Goal: Task Accomplishment & Management: Manage account settings

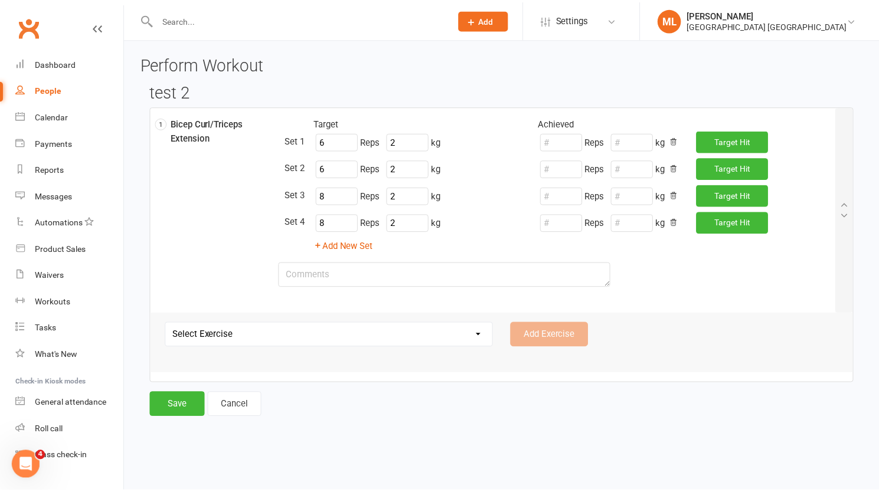
scroll to position [536, 0]
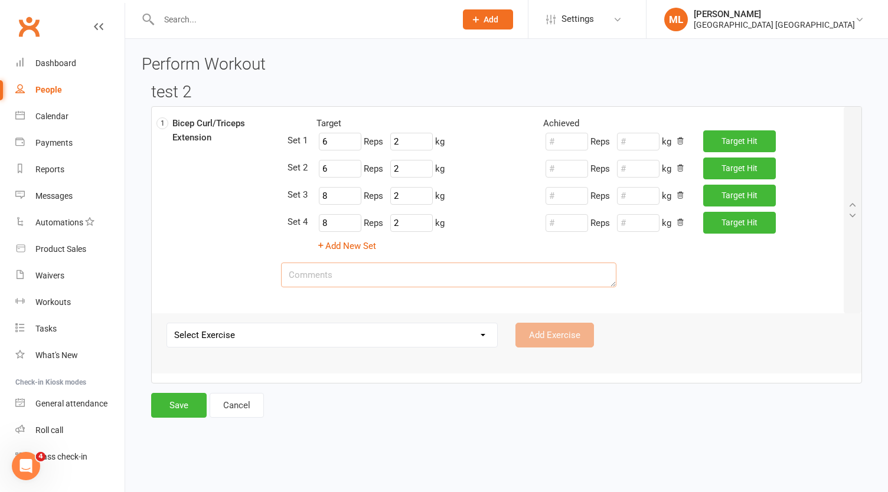
click at [380, 279] on textarea at bounding box center [448, 275] width 335 height 25
type textarea "Alternate sets"
click at [182, 406] on button "Save" at bounding box center [178, 405] width 55 height 25
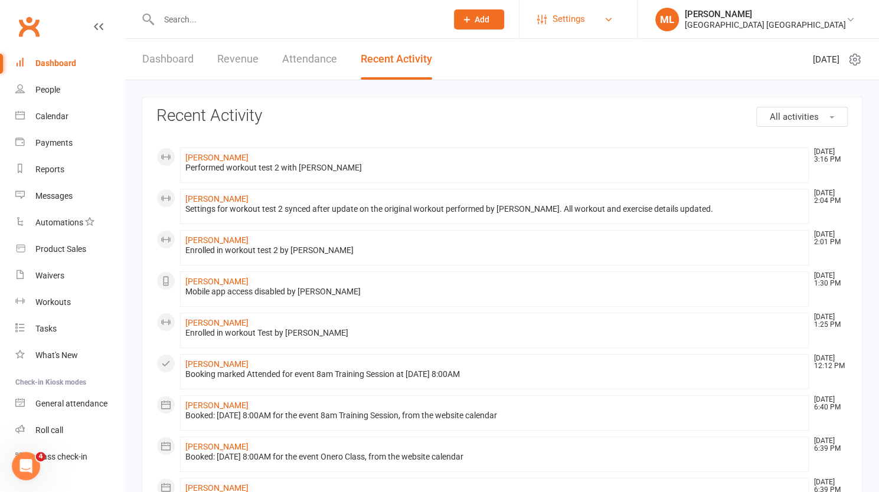
click at [585, 19] on span "Settings" at bounding box center [569, 19] width 32 height 27
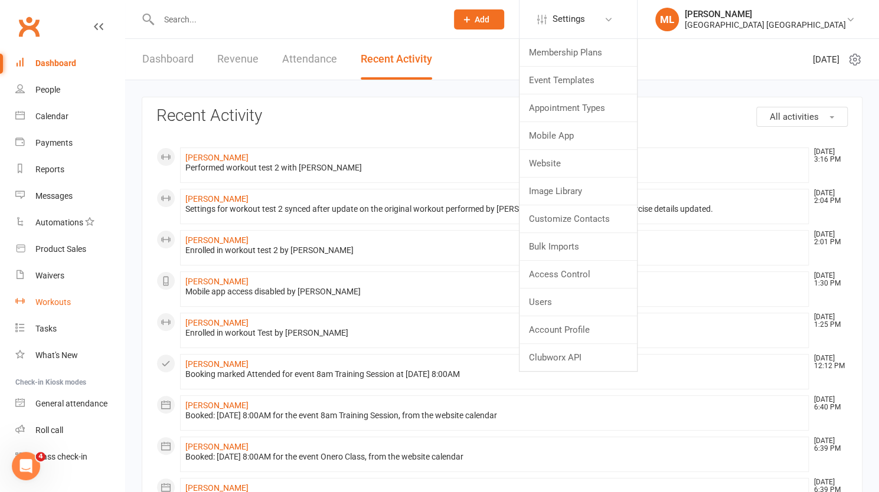
click at [52, 301] on div "Workouts" at bounding box center [52, 302] width 35 height 9
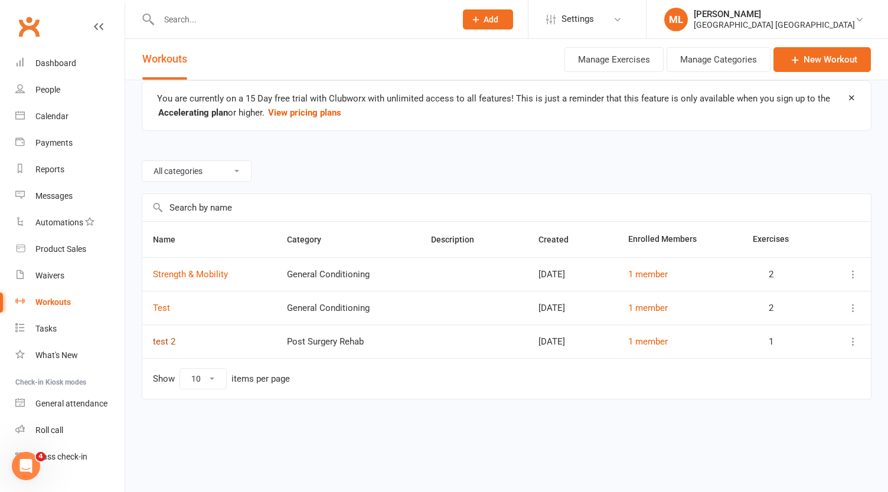
click at [164, 340] on link "test 2" at bounding box center [164, 341] width 22 height 11
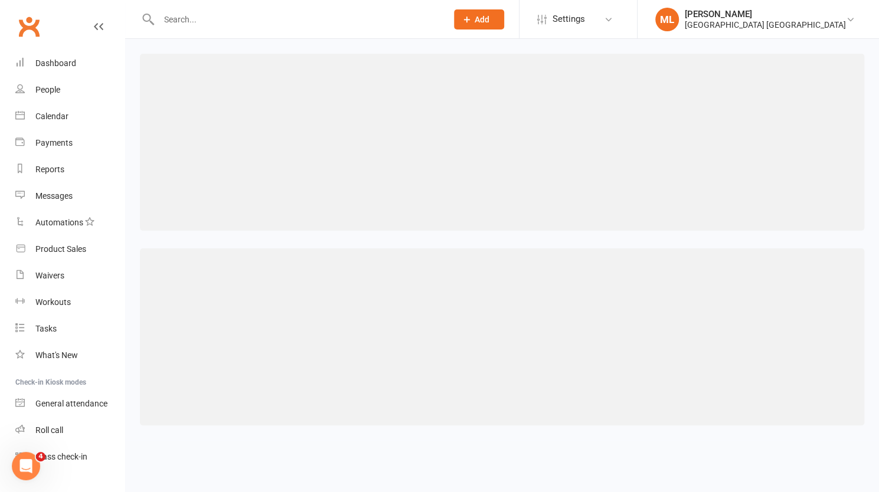
select select "493"
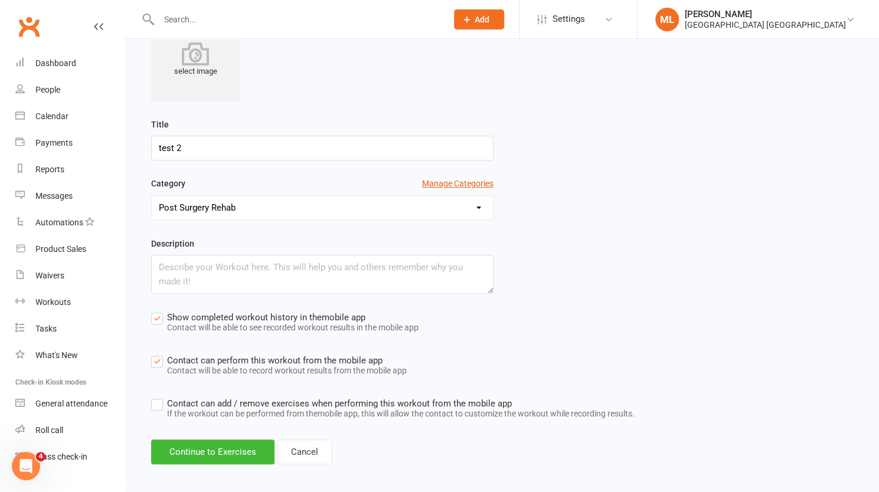
scroll to position [195, 0]
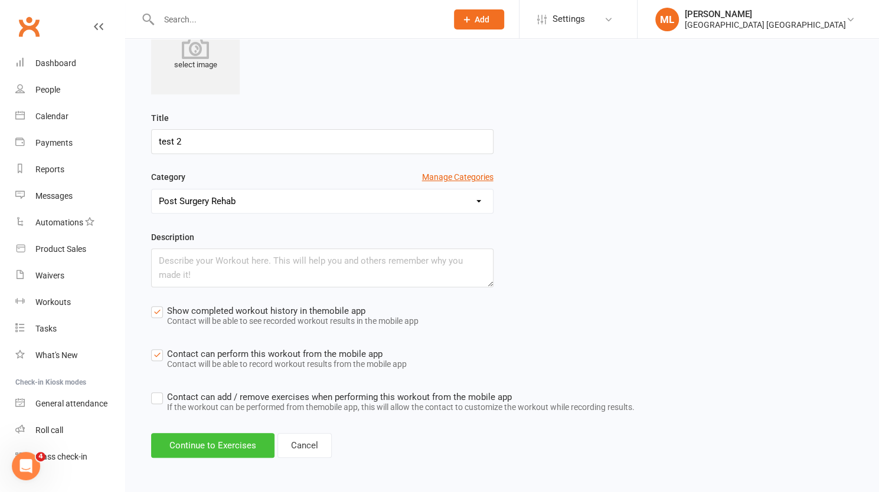
click at [217, 439] on button "Continue to Exercises" at bounding box center [212, 445] width 123 height 25
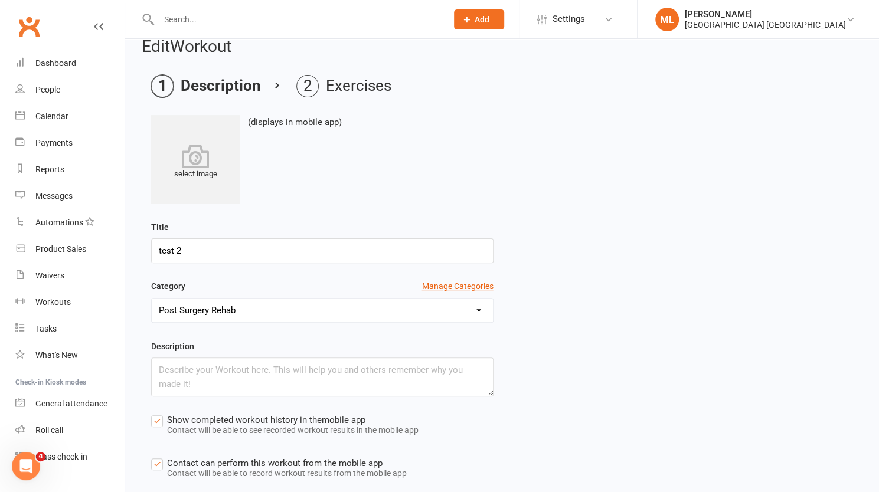
select select "Kilograms"
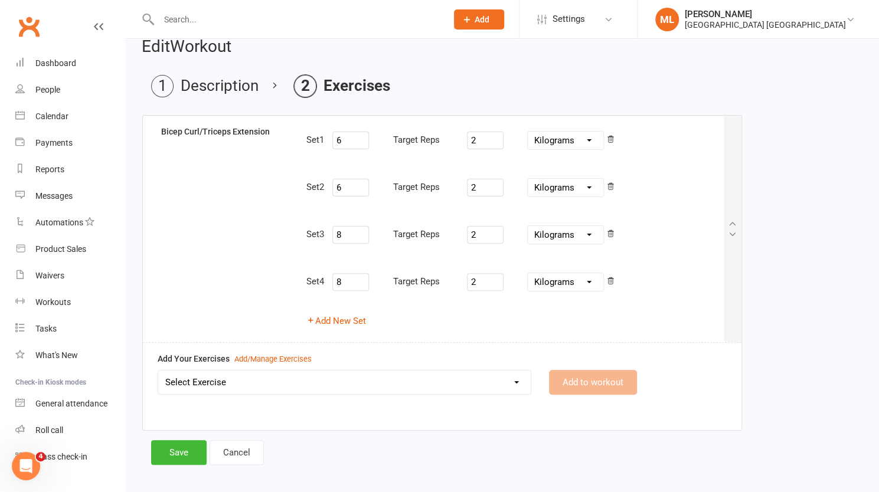
click at [321, 197] on div "Set 2 6 Target Reps 2 Pounds Grams Kilograms" at bounding box center [514, 187] width 417 height 31
click at [319, 187] on div "Set 2" at bounding box center [315, 187] width 18 height 11
click at [289, 355] on div "Add/Manage Exercises" at bounding box center [272, 360] width 77 height 12
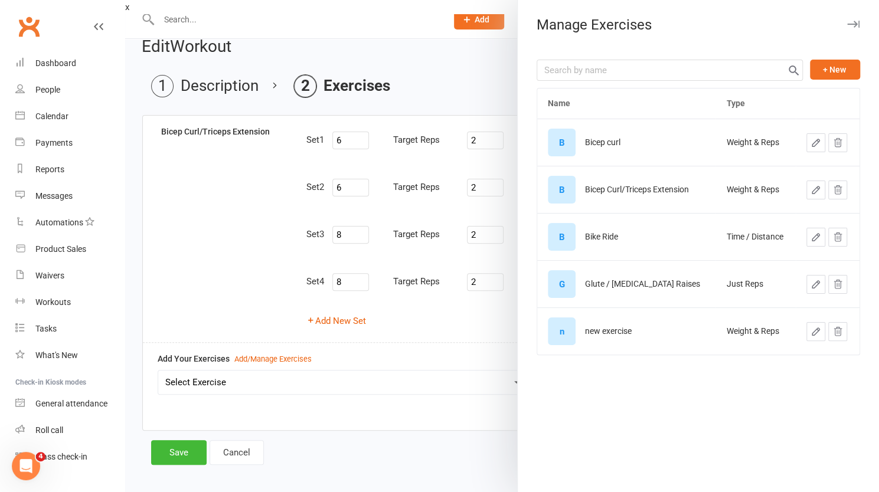
click at [811, 191] on icon "button" at bounding box center [816, 190] width 11 height 11
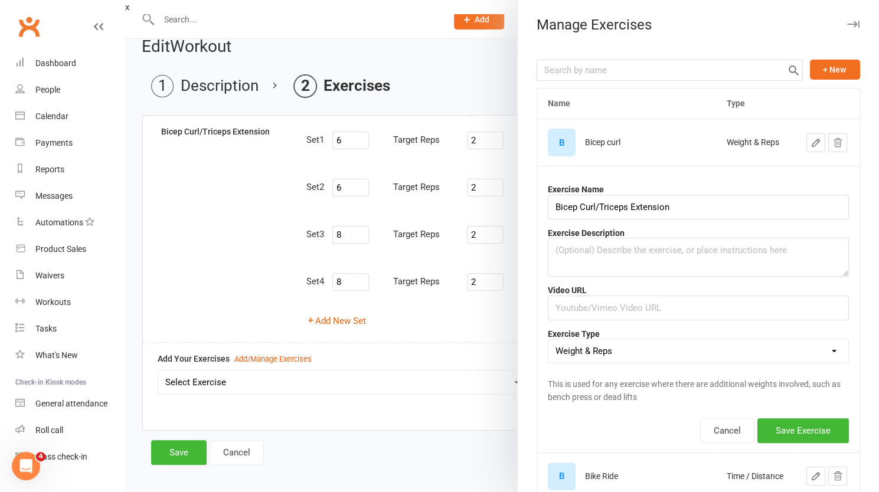
click at [407, 455] on div at bounding box center [502, 246] width 754 height 492
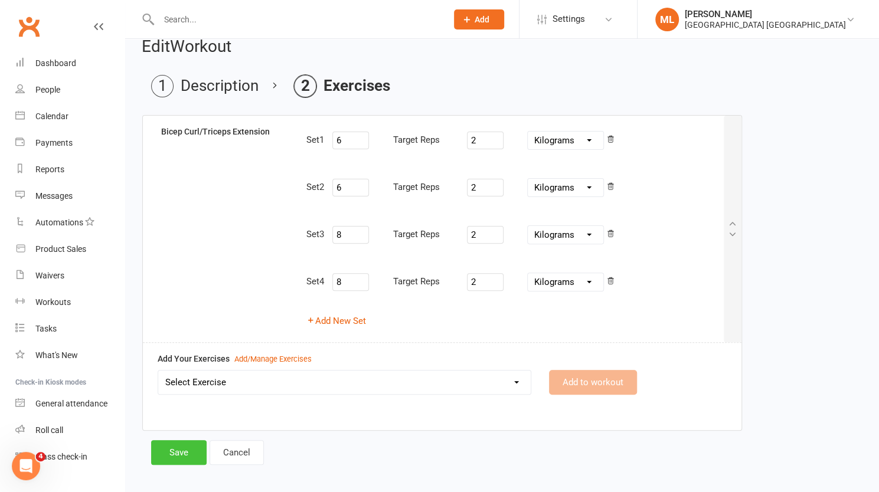
click at [185, 452] on button "Save" at bounding box center [178, 452] width 55 height 25
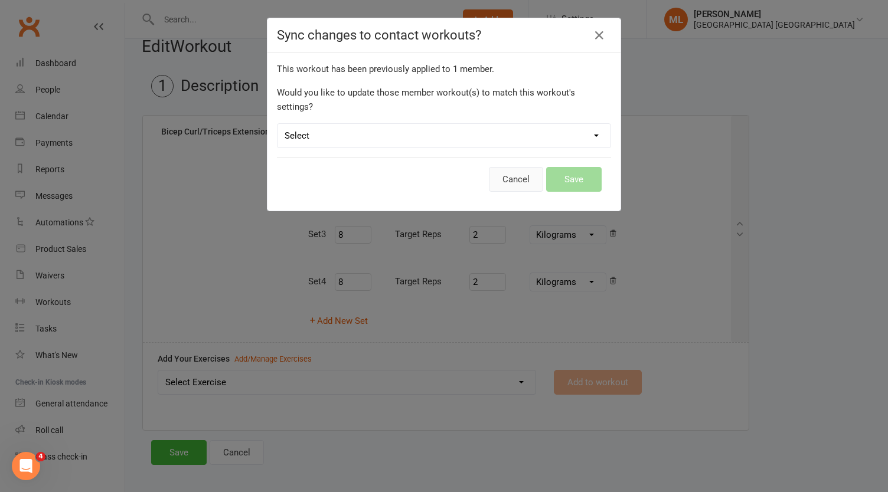
click at [517, 169] on button "Cancel" at bounding box center [516, 179] width 54 height 25
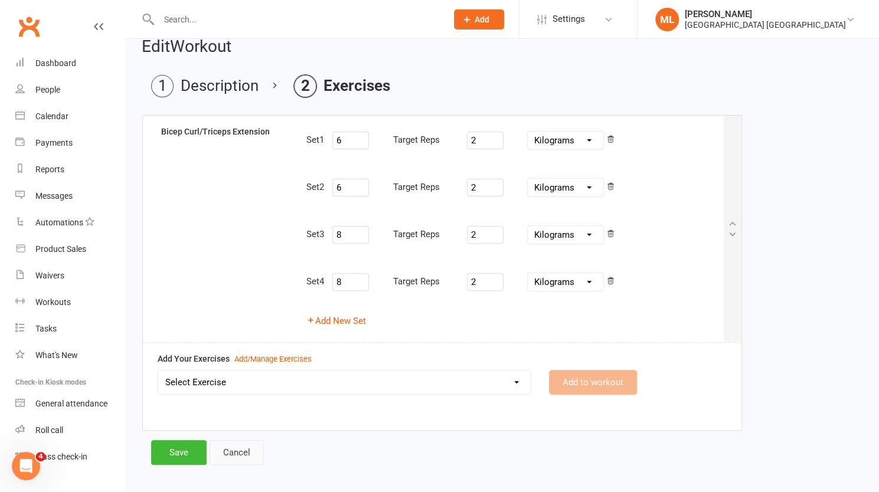
click at [237, 449] on link "Cancel" at bounding box center [237, 452] width 54 height 25
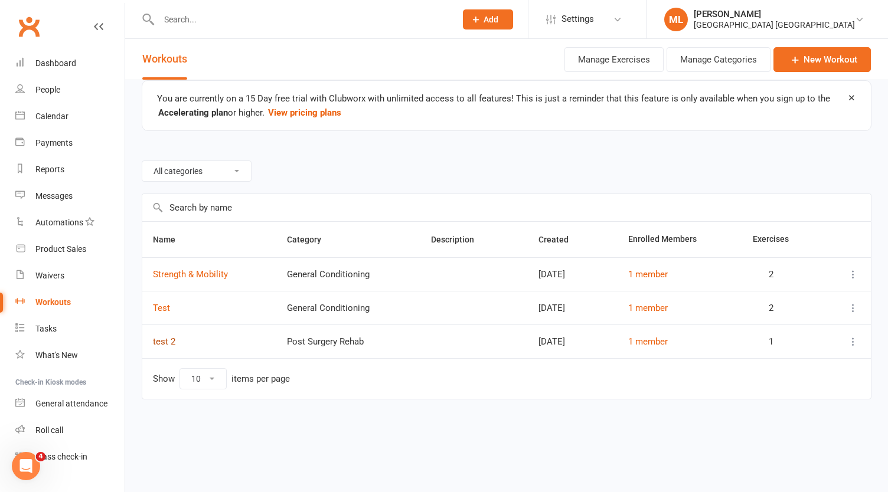
click at [165, 340] on link "test 2" at bounding box center [164, 341] width 22 height 11
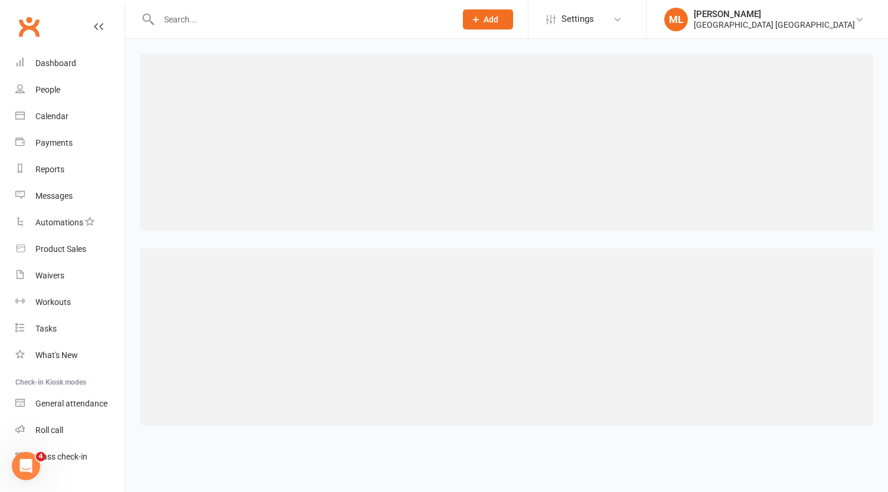
select select "493"
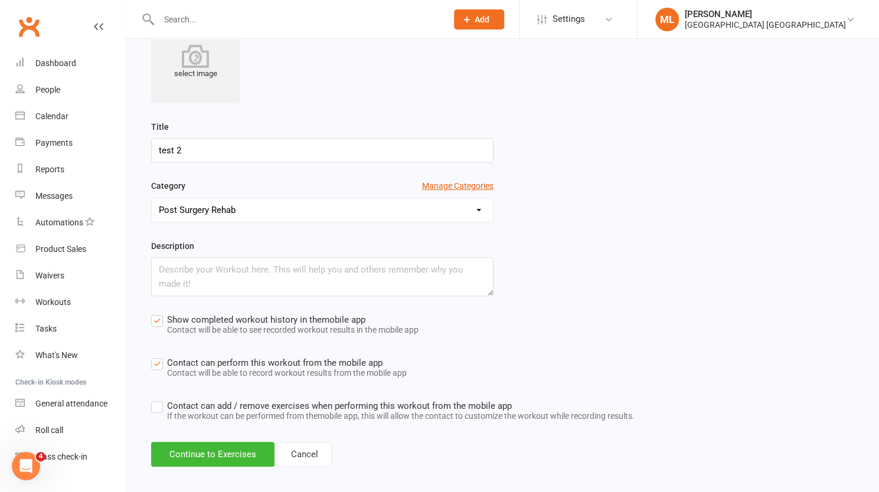
scroll to position [195, 0]
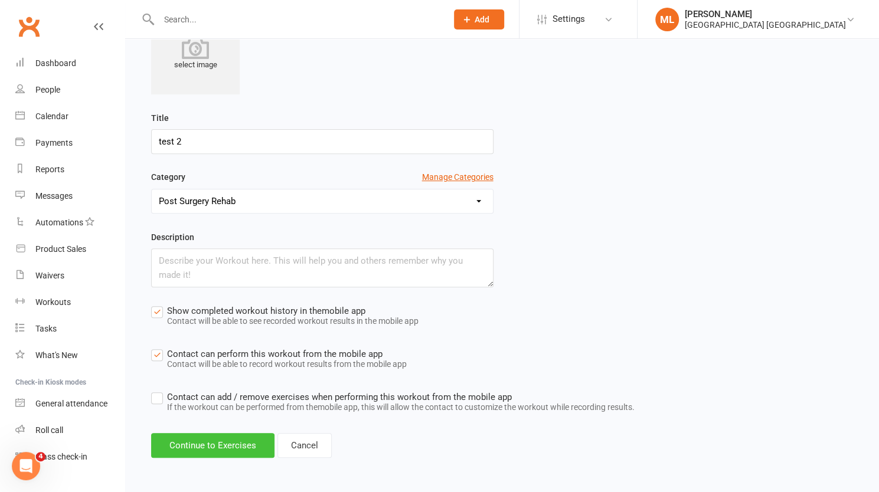
click at [229, 442] on button "Continue to Exercises" at bounding box center [212, 445] width 123 height 25
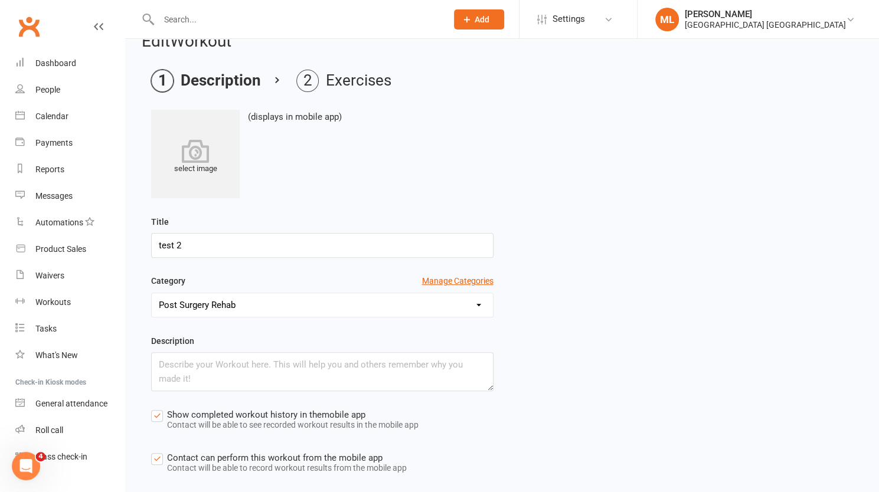
select select "Kilograms"
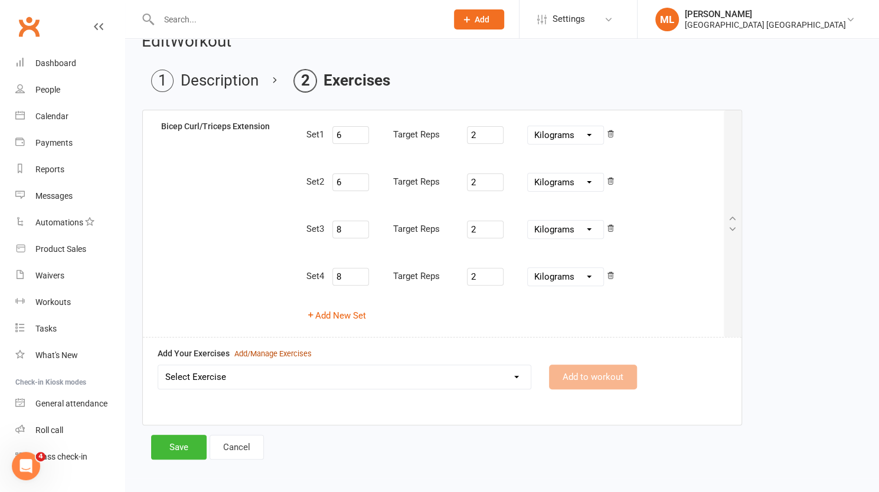
click at [267, 348] on div "Add/Manage Exercises" at bounding box center [272, 354] width 77 height 12
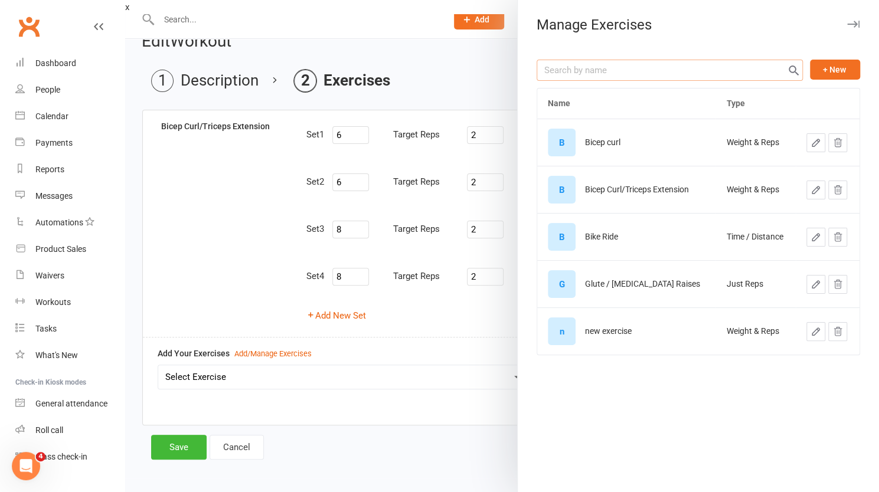
click at [678, 71] on input "text" at bounding box center [670, 70] width 266 height 21
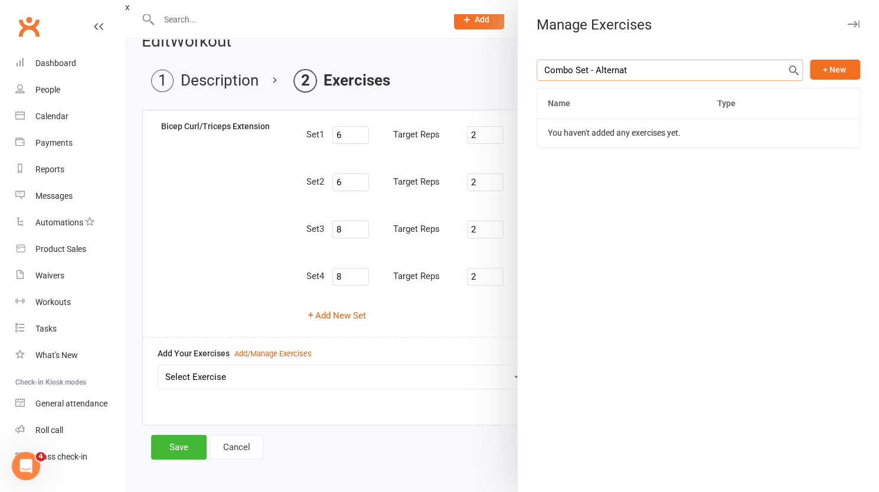
type input "Combo Set - Alternate"
click at [678, 71] on input "Combo Set - Alternate" at bounding box center [670, 70] width 266 height 21
type input "C"
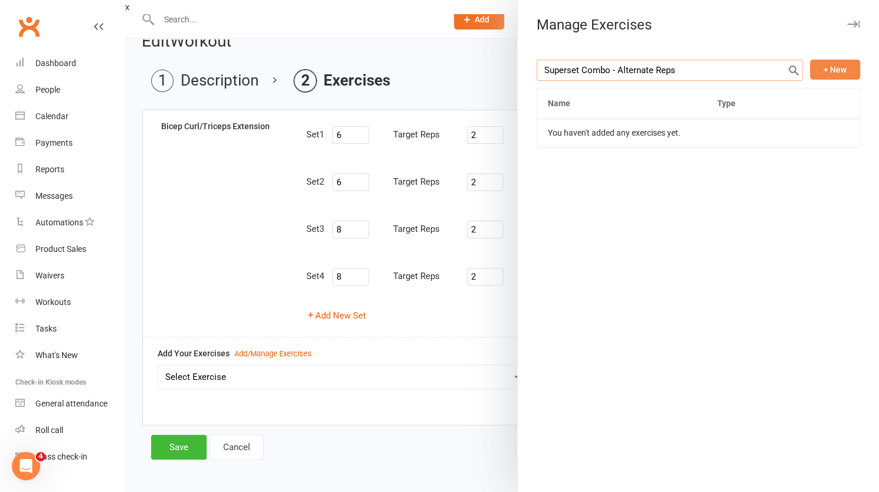
type input "Superset Combo - Alternate Reps"
click at [833, 70] on button "+ New" at bounding box center [835, 70] width 50 height 20
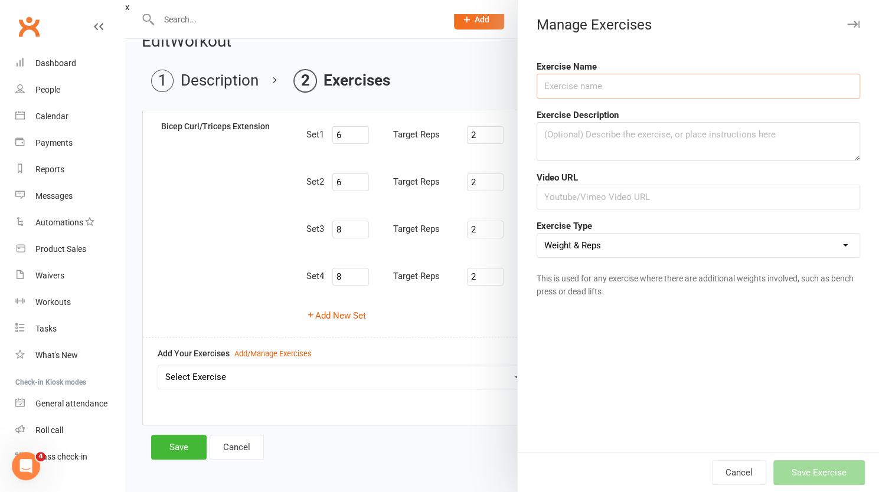
click at [628, 88] on input "text" at bounding box center [698, 86] width 323 height 25
type input "Superset Combo - Alternate Exercise Reps"
click at [609, 246] on select "Weight & Reps Time / Distance Weights, Reps, Time & Distance Just Reps Display …" at bounding box center [698, 246] width 322 height 24
select select "display_only"
click at [537, 234] on select "Weight & Reps Time / Distance Weights, Reps, Time & Distance Just Reps Display …" at bounding box center [698, 246] width 322 height 24
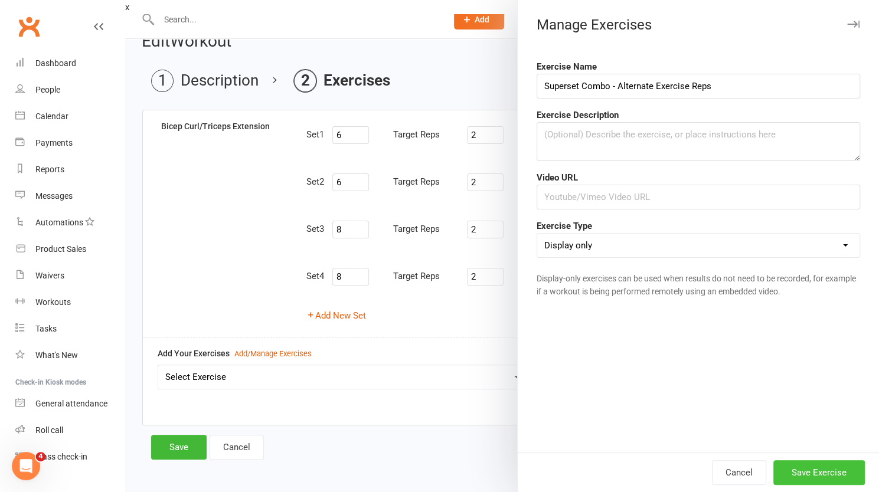
click at [810, 473] on button "Save Exercise" at bounding box center [819, 472] width 92 height 25
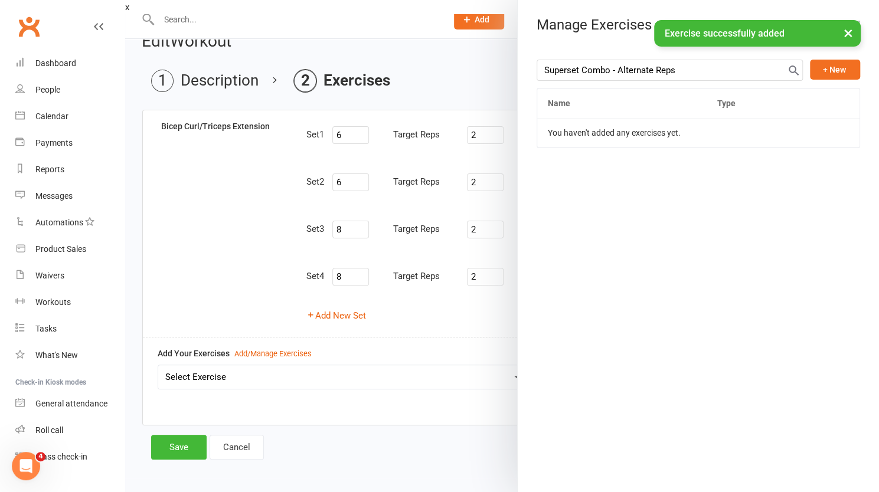
click at [465, 315] on div at bounding box center [502, 246] width 754 height 492
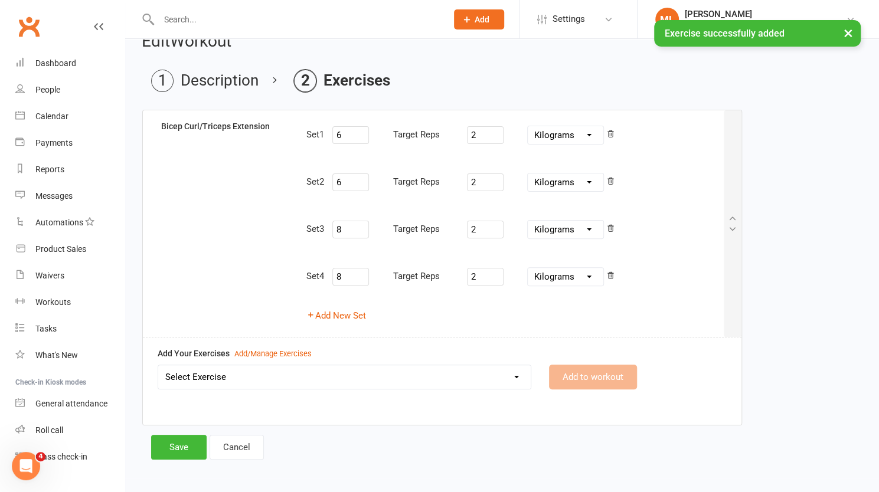
click at [230, 374] on select "Select Exercise Bicep curl Bicep Curl/Triceps Extension Bike Ride Glute / [MEDI…" at bounding box center [344, 377] width 372 height 24
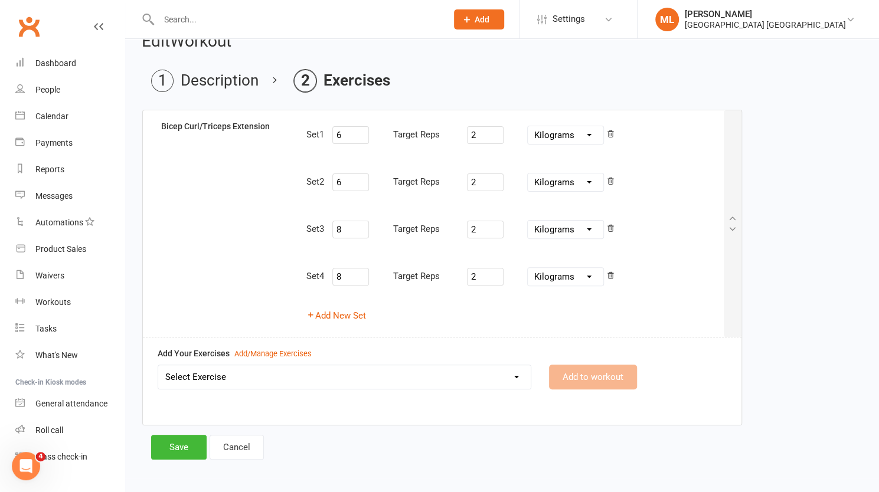
select select "12568"
click at [158, 365] on select "Select Exercise Bicep curl Bicep Curl/Triceps Extension Bike Ride Glute / [MEDI…" at bounding box center [344, 377] width 372 height 24
click at [589, 373] on button "Add to workout" at bounding box center [593, 377] width 88 height 25
select select
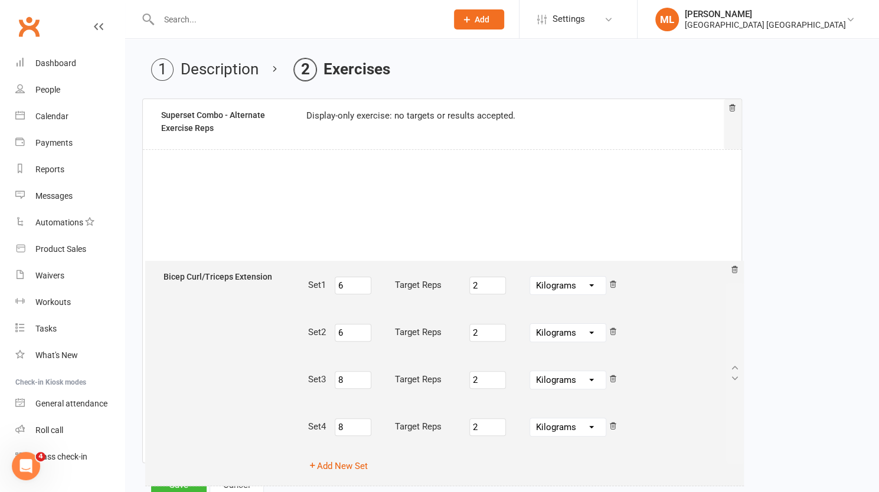
scroll to position [106, 0]
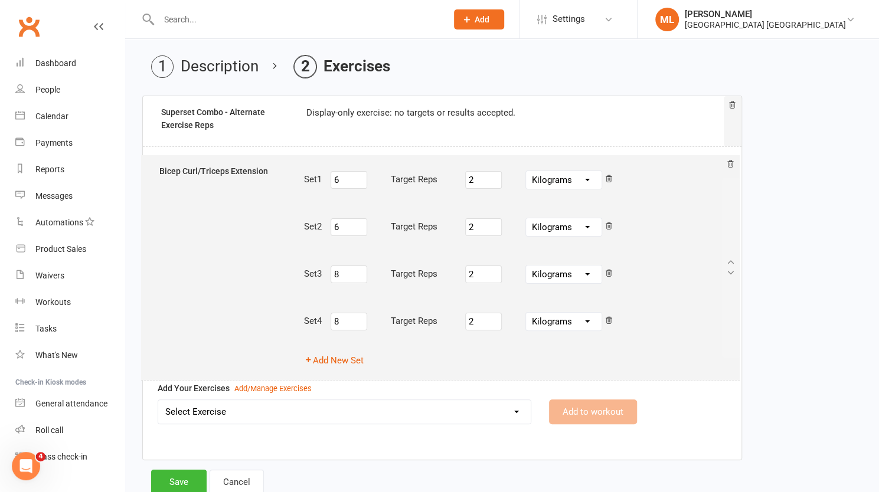
drag, startPoint x: 734, startPoint y: 223, endPoint x: 733, endPoint y: 279, distance: 56.7
click at [733, 279] on div "Bicep Curl/Triceps Extension Set 1 6 Target Reps 2 Pounds Grams Kilograms Set 2…" at bounding box center [442, 278] width 600 height 365
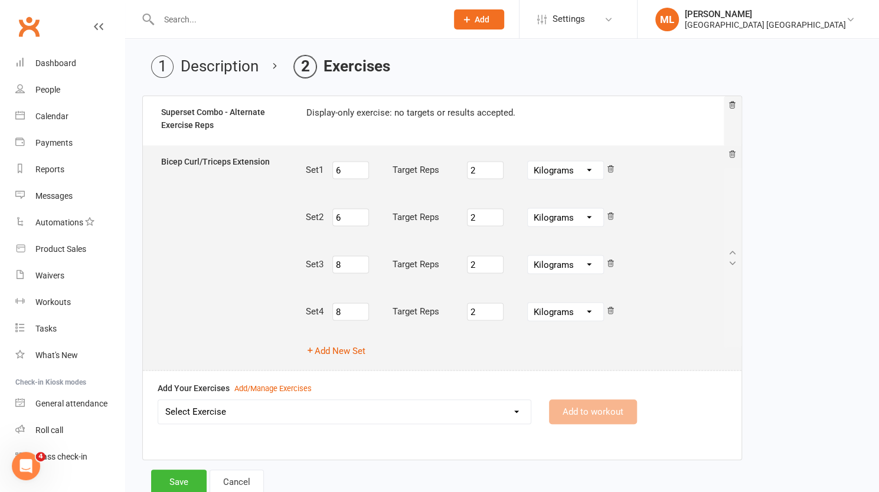
select select "Kilograms"
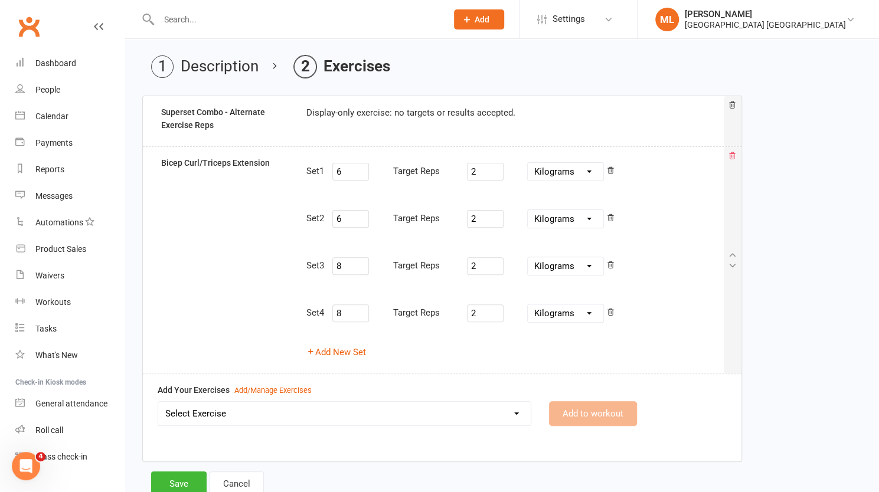
click at [733, 155] on icon at bounding box center [732, 155] width 6 height 6
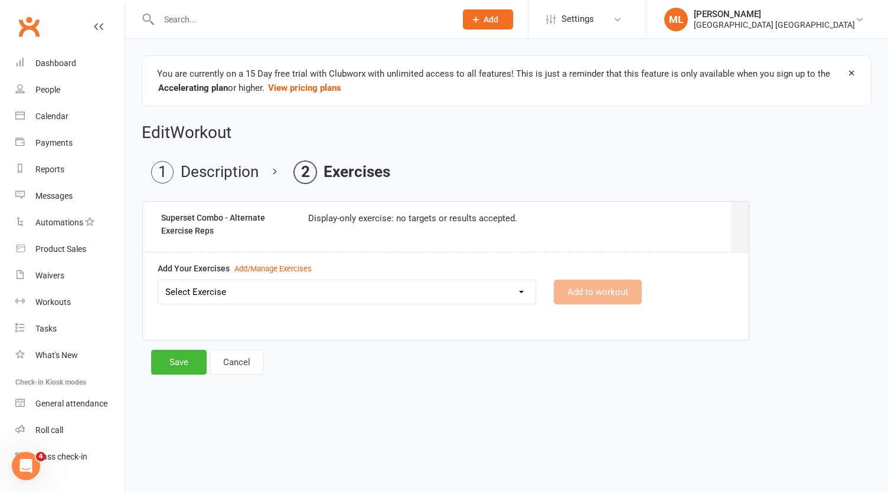
click at [248, 287] on select "Select Exercise Bicep curl Bicep Curl/Triceps Extension Bike Ride Glute / [MEDI…" at bounding box center [346, 292] width 377 height 24
select select "12555"
click at [158, 280] on select "Select Exercise Bicep curl Bicep Curl/Triceps Extension Bike Ride Glute / [MEDI…" at bounding box center [346, 292] width 377 height 24
click at [587, 289] on button "Add to workout" at bounding box center [598, 292] width 88 height 25
select select
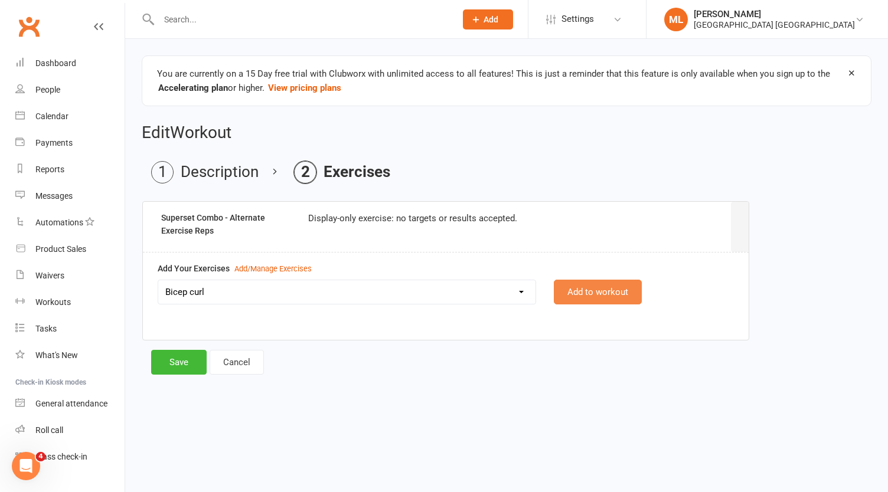
select select "Kilograms"
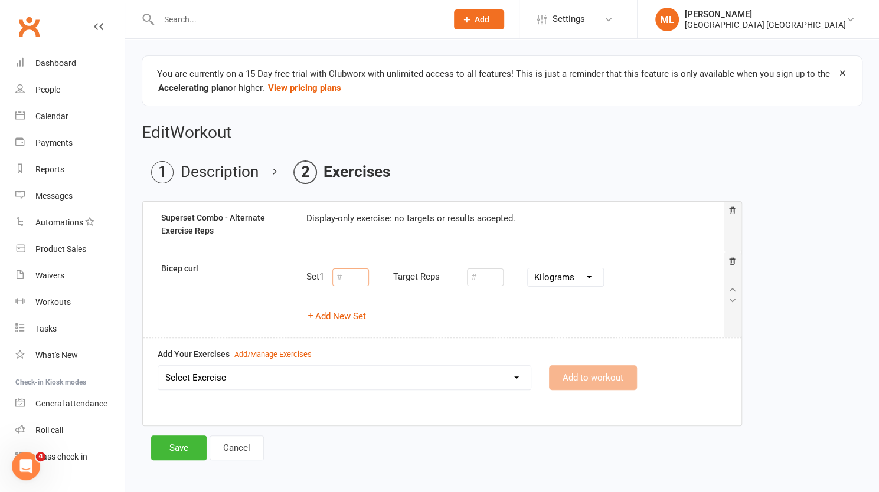
click at [350, 280] on input "number" at bounding box center [350, 278] width 37 height 18
type input "3"
click at [492, 279] on input "number" at bounding box center [485, 278] width 37 height 18
type input "15"
click at [266, 378] on select "Select Exercise Bicep curl Bicep Curl/Triceps Extension Bike Ride Glute / [MEDI…" at bounding box center [344, 378] width 372 height 24
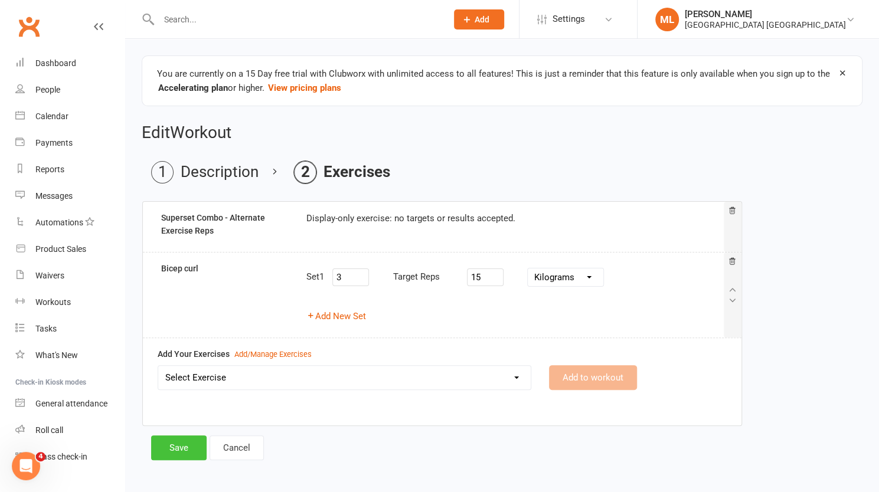
click at [189, 448] on button "Save" at bounding box center [178, 448] width 55 height 25
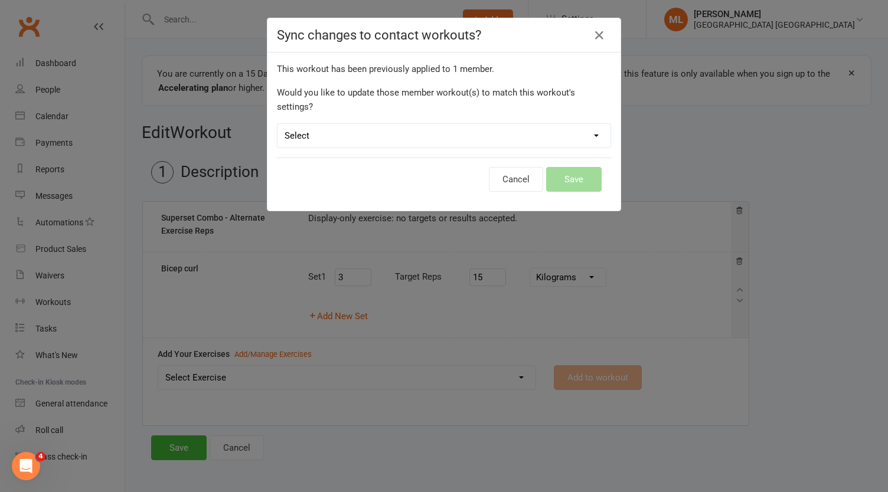
click at [390, 127] on select "Select Leave member workouts unchanged Sync workout + exercise settings to memb…" at bounding box center [443, 136] width 333 height 24
select select "no_change"
click at [277, 124] on select "Select Leave member workouts unchanged Sync workout + exercise settings to memb…" at bounding box center [443, 136] width 333 height 24
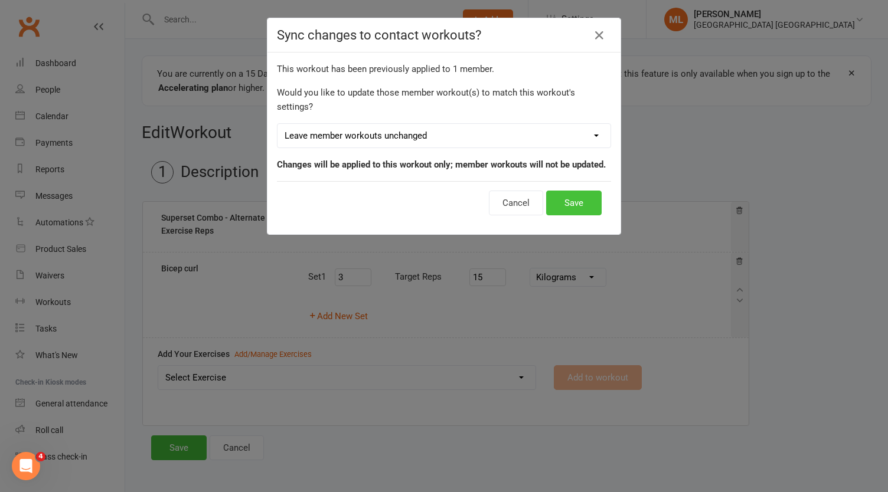
click at [571, 191] on button "Save" at bounding box center [573, 203] width 55 height 25
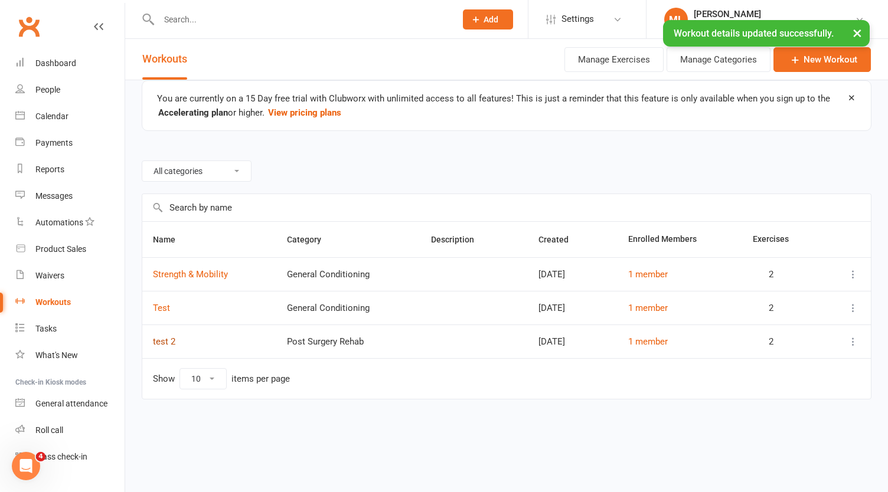
click at [169, 342] on link "test 2" at bounding box center [164, 341] width 22 height 11
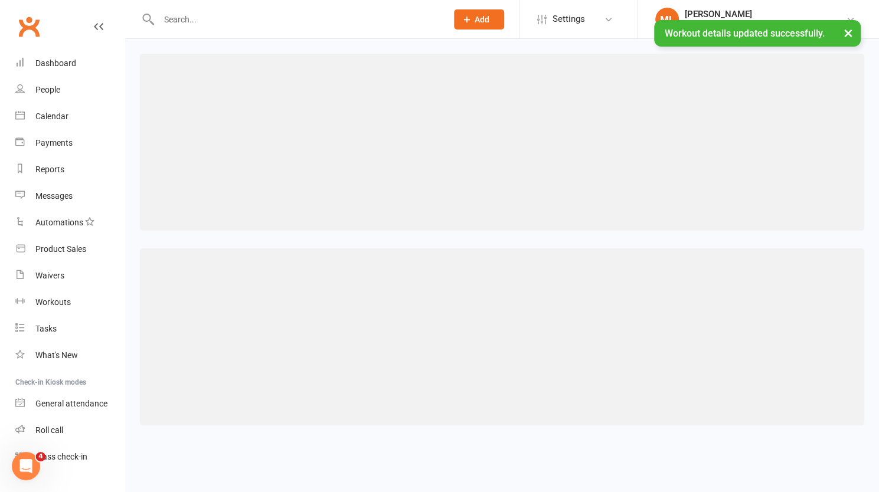
select select "493"
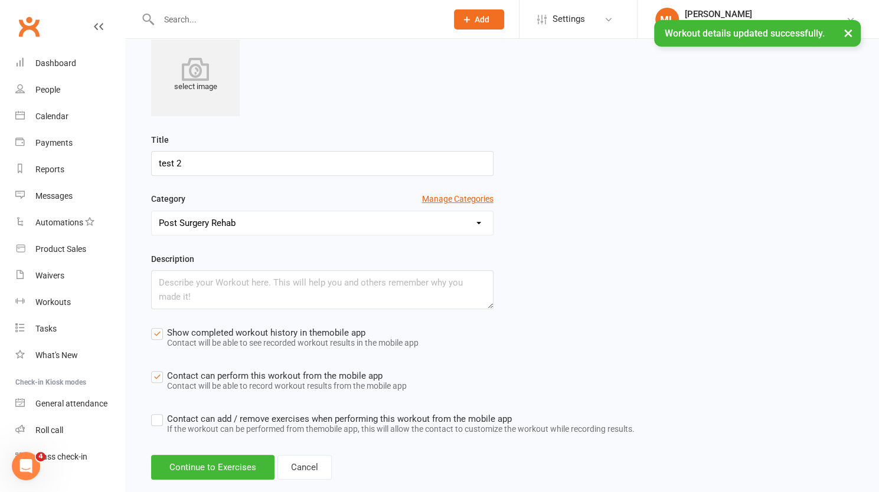
scroll to position [195, 0]
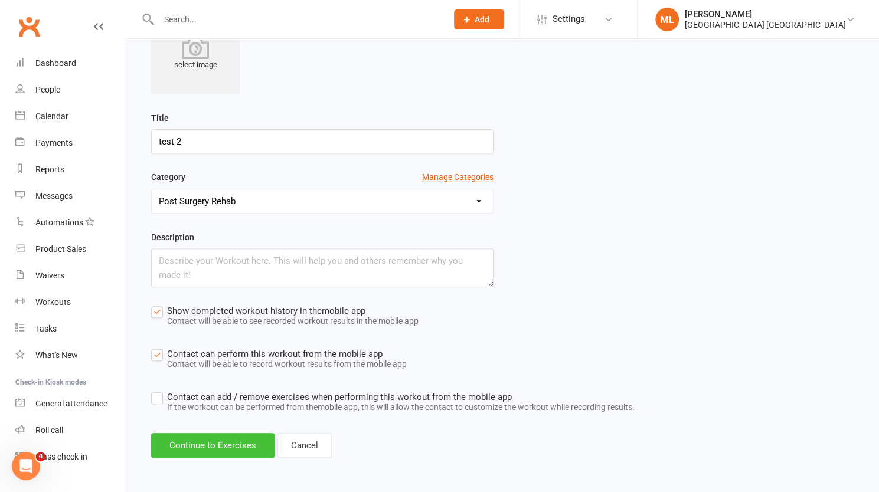
click at [227, 442] on button "Continue to Exercises" at bounding box center [212, 445] width 123 height 25
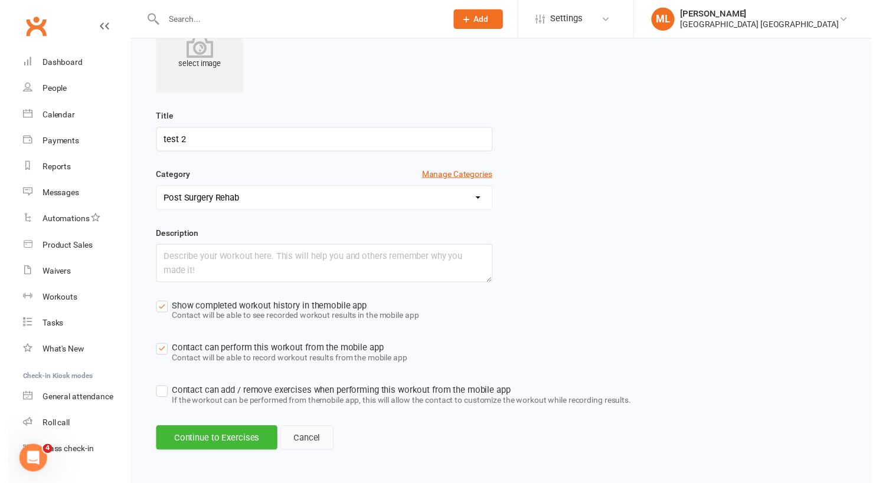
scroll to position [1, 0]
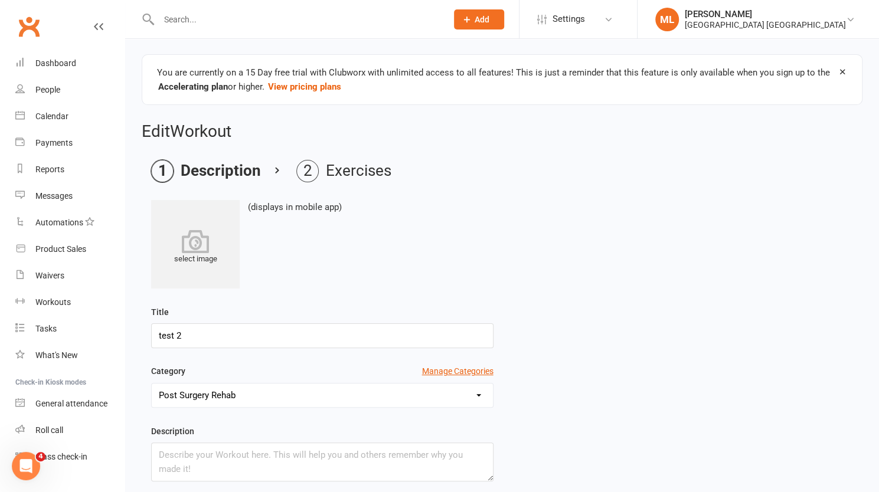
select select "Kilograms"
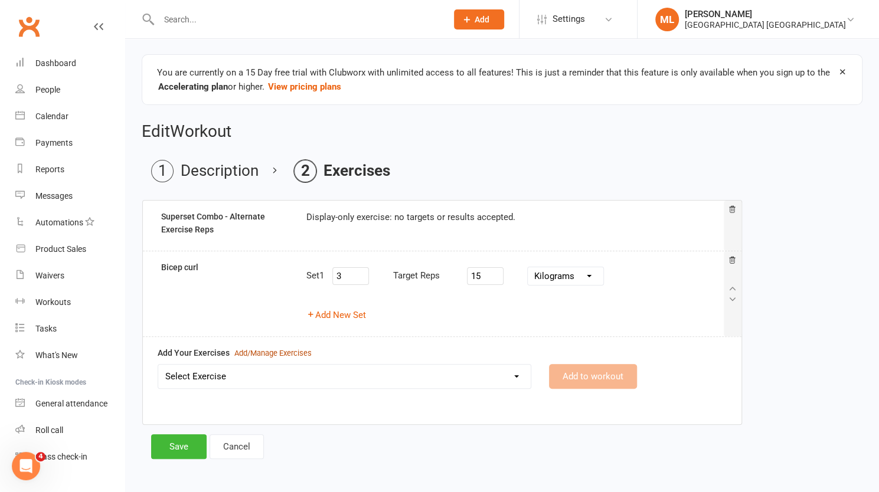
click at [279, 352] on div "Add/Manage Exercises" at bounding box center [272, 354] width 77 height 12
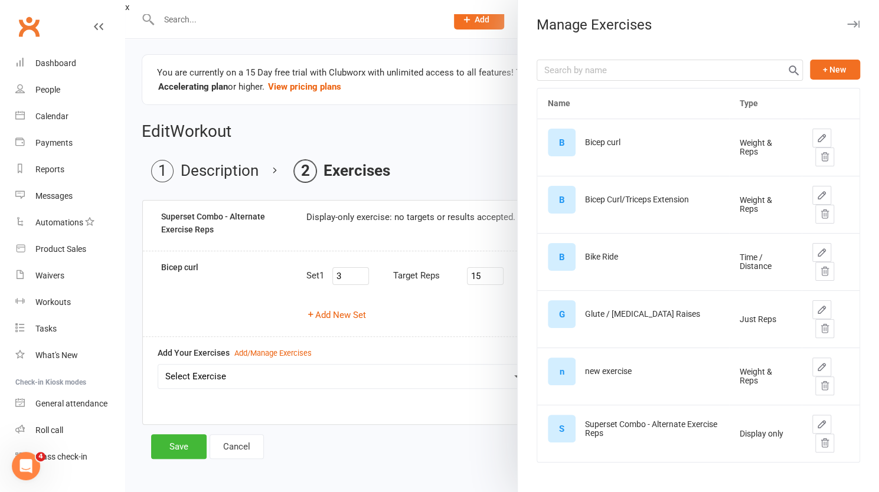
click at [816, 195] on icon "button" at bounding box center [821, 195] width 11 height 11
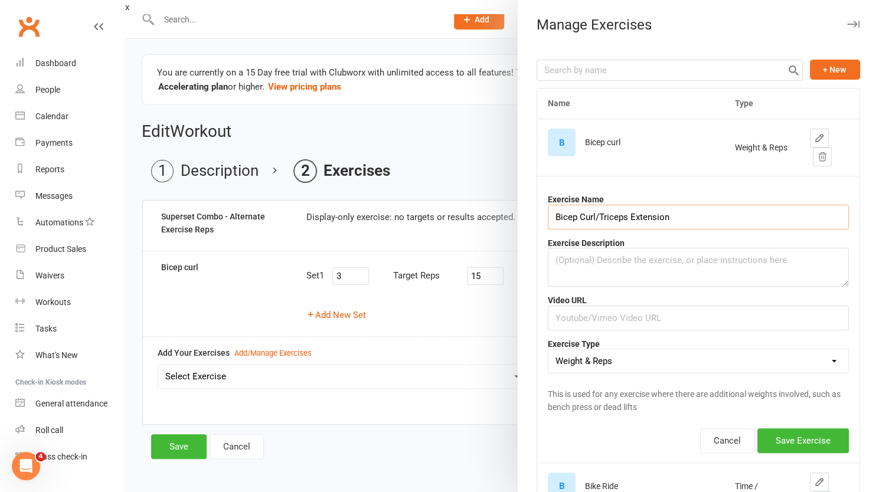
click at [596, 218] on input "Bicep Curl/Triceps Extension" at bounding box center [698, 217] width 301 height 25
type input "[MEDICAL_DATA] Extension"
click at [792, 439] on button "Save Exercise" at bounding box center [803, 441] width 92 height 25
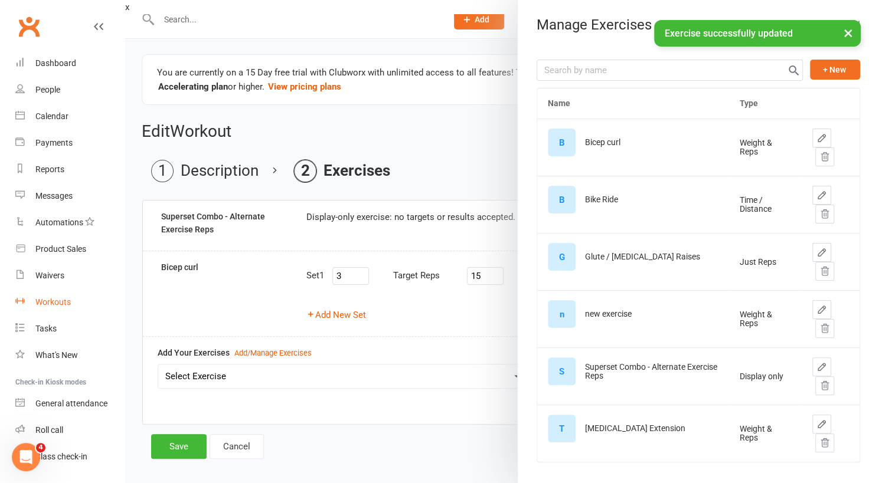
click at [58, 307] on div "Workouts" at bounding box center [52, 302] width 35 height 9
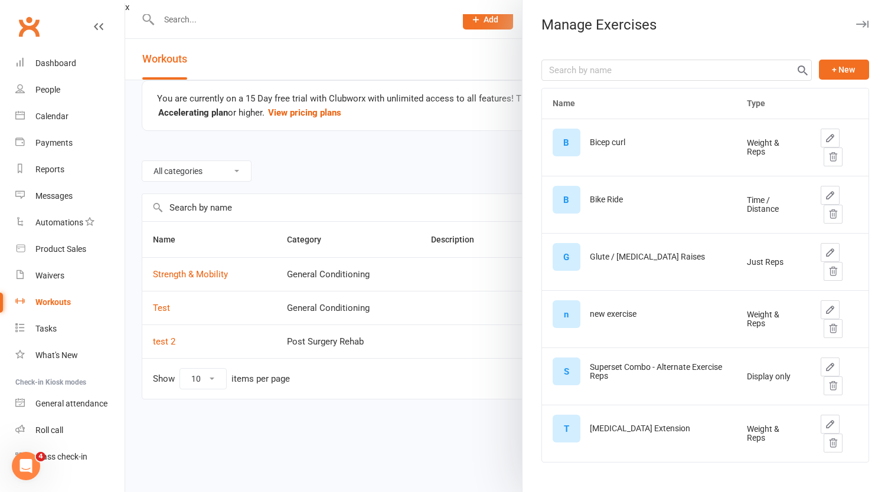
click at [445, 57] on div at bounding box center [506, 246] width 763 height 492
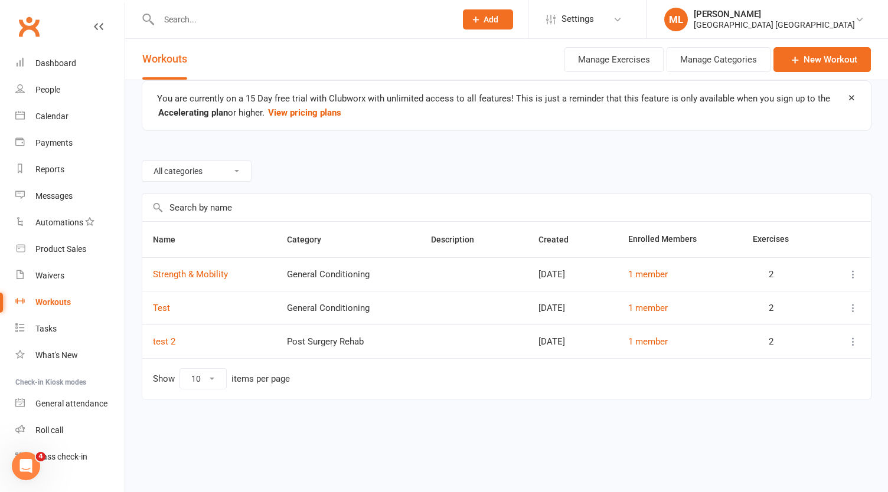
click at [307, 344] on div "Post Surgery Rehab" at bounding box center [348, 342] width 123 height 10
click at [163, 341] on link "test 2" at bounding box center [164, 341] width 22 height 11
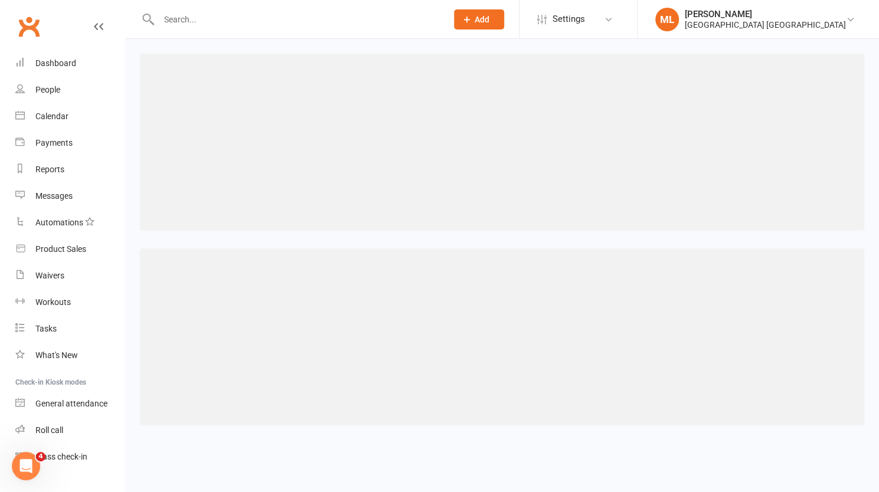
select select "493"
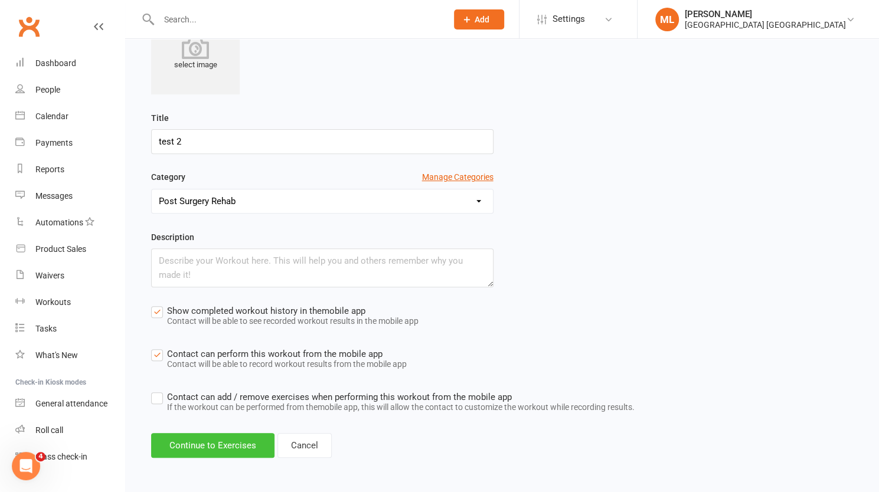
click at [207, 442] on button "Continue to Exercises" at bounding box center [212, 445] width 123 height 25
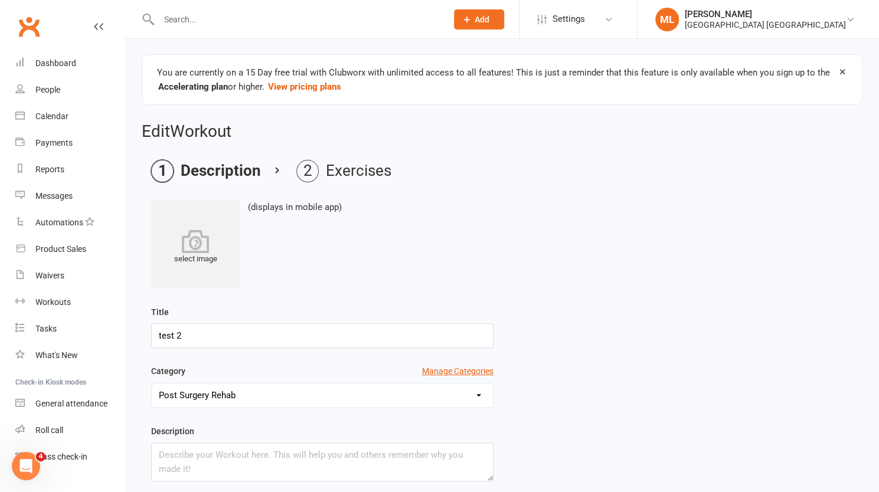
select select "Kilograms"
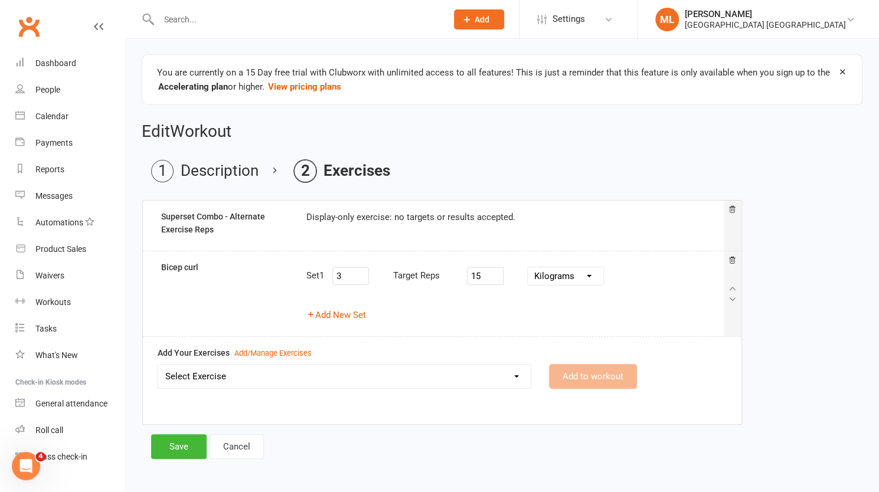
click at [213, 380] on select "Select Exercise Bicep curl Bike Ride Glute / [MEDICAL_DATA] Raises new exercise…" at bounding box center [344, 377] width 372 height 24
select select "12556"
click at [158, 365] on select "Select Exercise Bicep curl Bike Ride Glute / [MEDICAL_DATA] Raises new exercise…" at bounding box center [344, 377] width 372 height 24
click at [602, 371] on button "Add to workout" at bounding box center [593, 376] width 88 height 25
select select
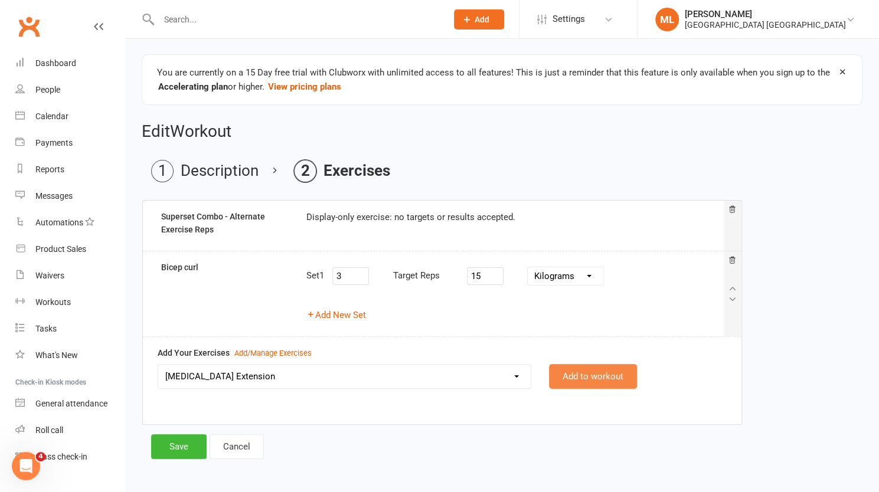
select select "Kilograms"
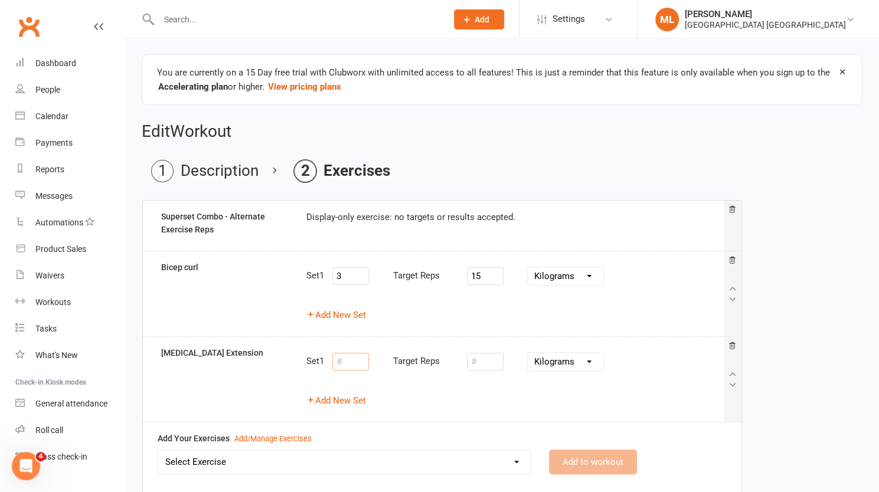
click at [360, 368] on div "Target Reps" at bounding box center [390, 362] width 116 height 24
type input "3"
click at [488, 361] on input "number" at bounding box center [485, 362] width 37 height 18
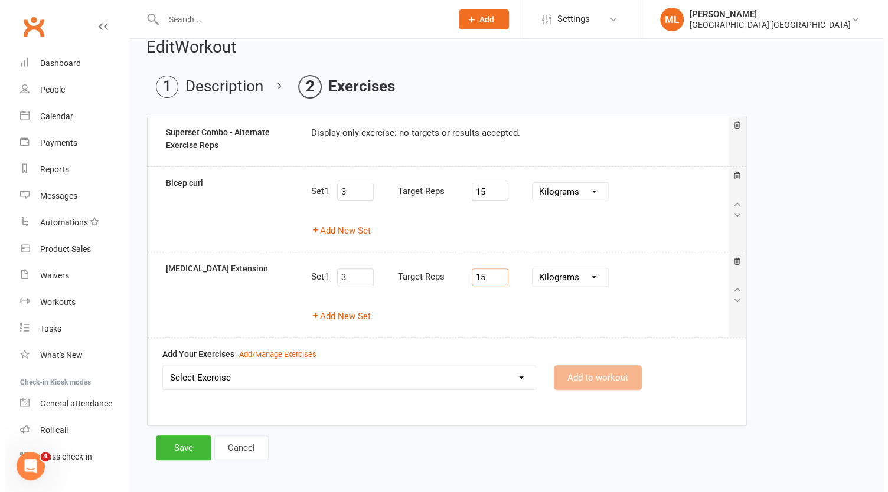
scroll to position [86, 0]
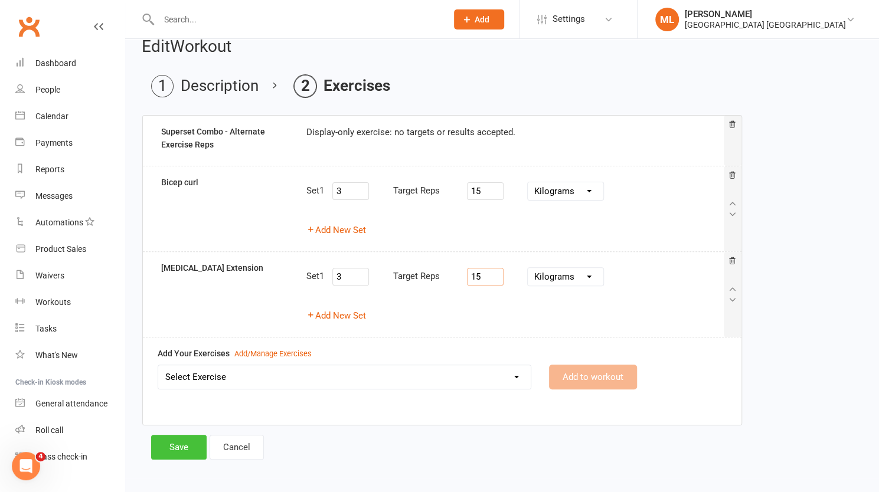
type input "15"
click at [177, 447] on button "Save" at bounding box center [178, 447] width 55 height 25
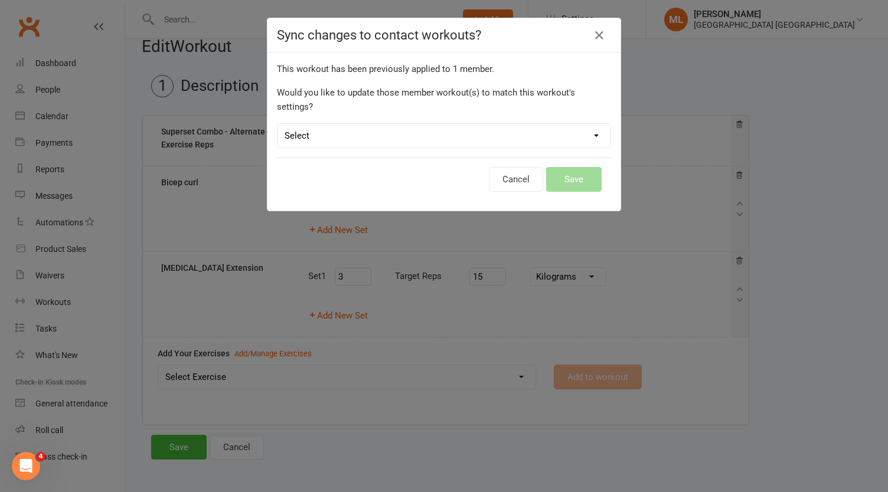
click at [537, 124] on select "Select Leave member workouts unchanged Sync workout + exercise settings to memb…" at bounding box center [443, 136] width 333 height 24
select select "no_change"
click at [277, 124] on select "Select Leave member workouts unchanged Sync workout + exercise settings to memb…" at bounding box center [443, 136] width 333 height 24
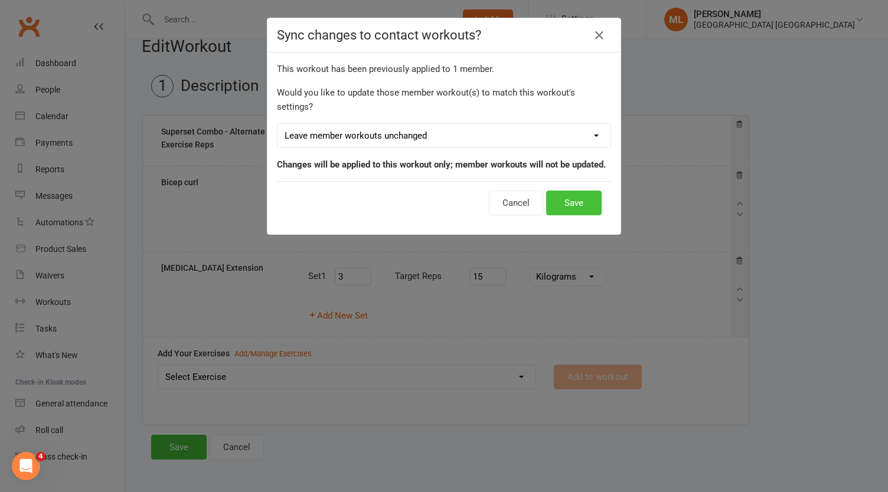
click at [566, 191] on button "Save" at bounding box center [573, 203] width 55 height 25
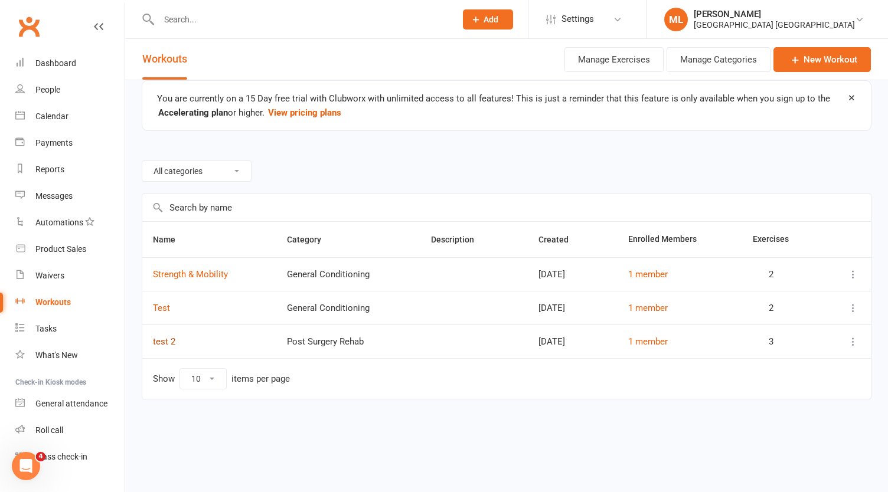
click at [164, 339] on link "test 2" at bounding box center [164, 341] width 22 height 11
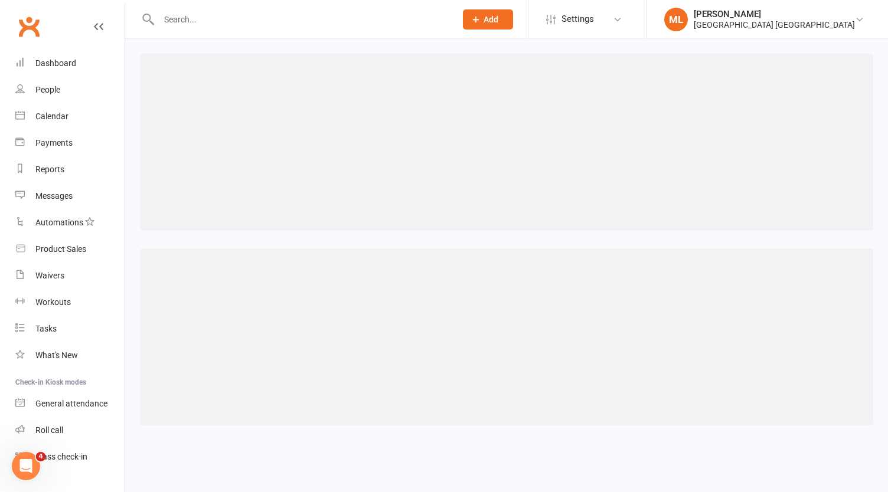
select select "493"
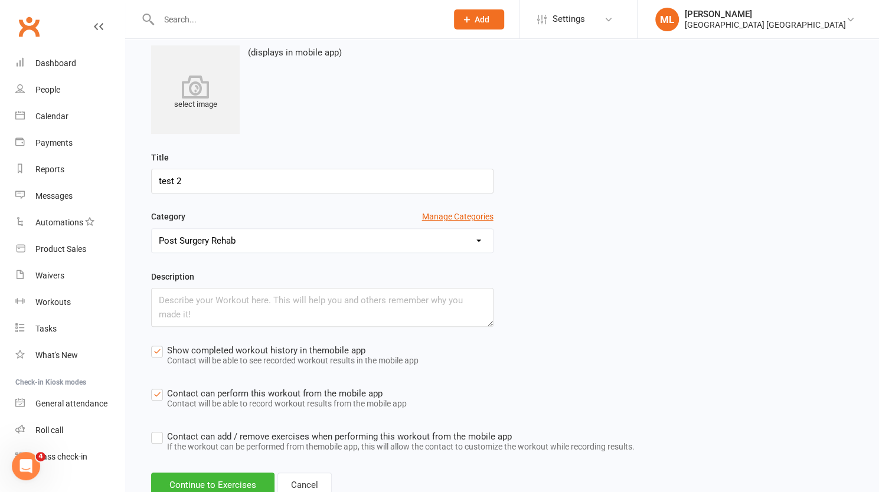
scroll to position [195, 0]
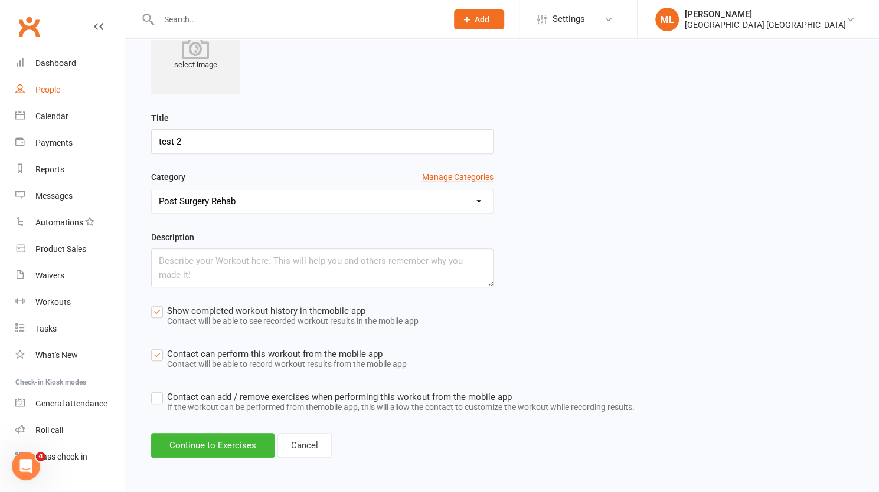
click at [42, 84] on link "People" at bounding box center [69, 90] width 109 height 27
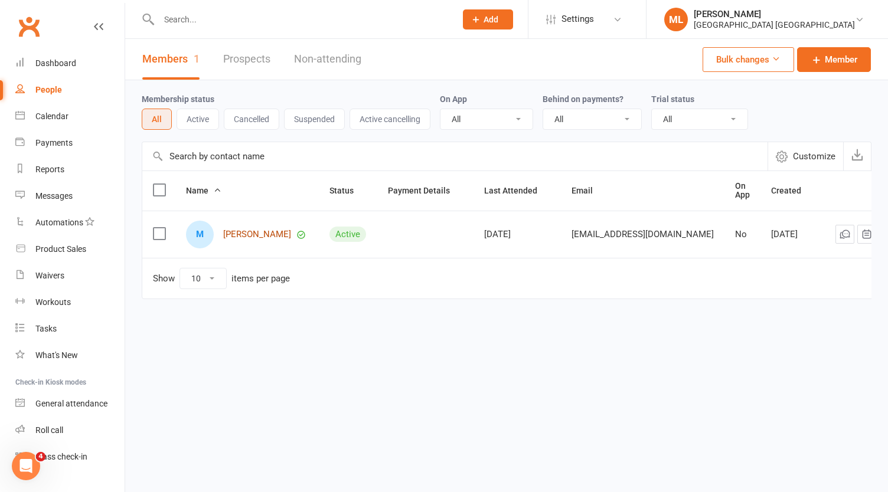
click at [253, 232] on link "[PERSON_NAME]" at bounding box center [257, 235] width 68 height 10
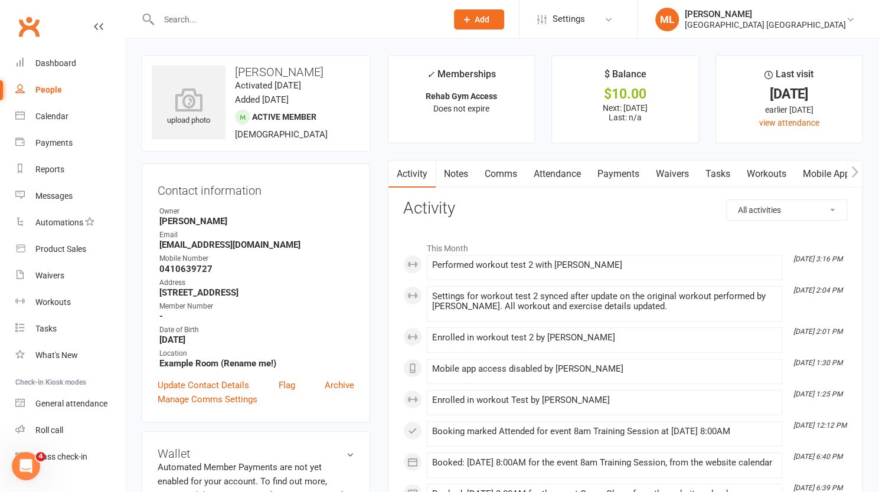
click at [769, 176] on link "Workouts" at bounding box center [767, 174] width 56 height 27
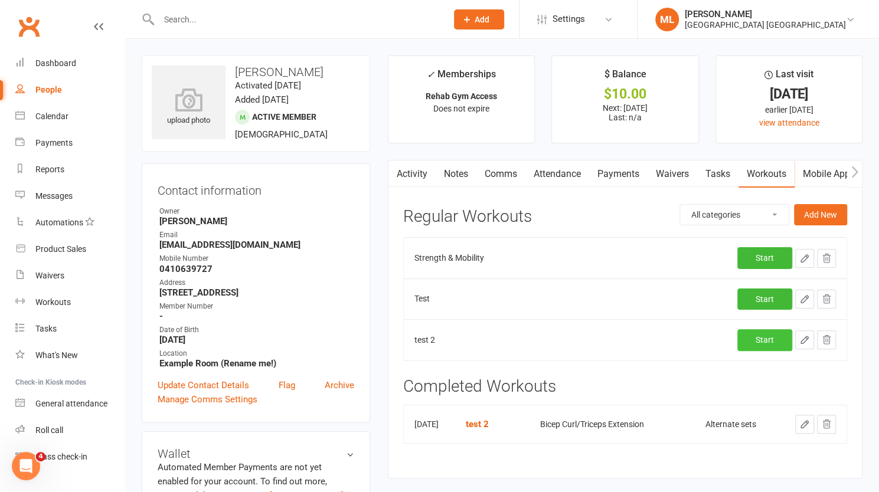
click at [764, 338] on link "Start" at bounding box center [764, 339] width 55 height 21
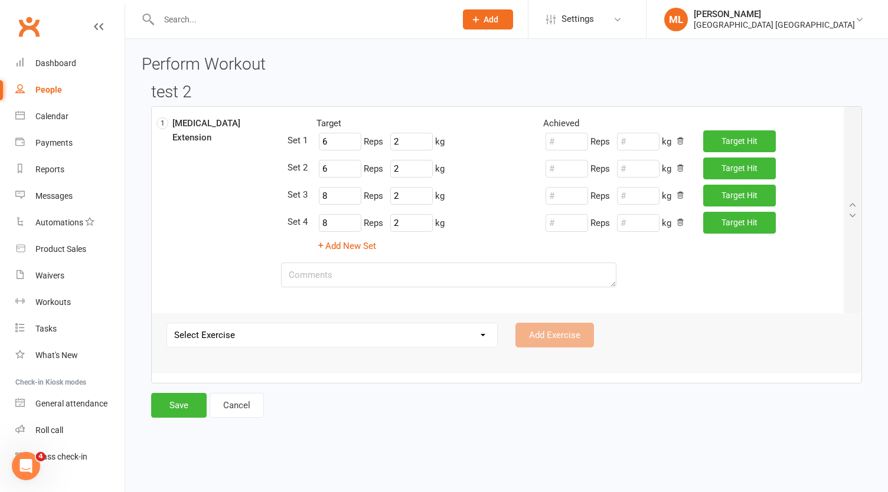
click at [466, 332] on select "Select Exercise Bicep curl Bike Ride Glute / [MEDICAL_DATA] Raises new exercise…" at bounding box center [332, 335] width 330 height 24
click at [58, 303] on div "Workouts" at bounding box center [52, 302] width 35 height 9
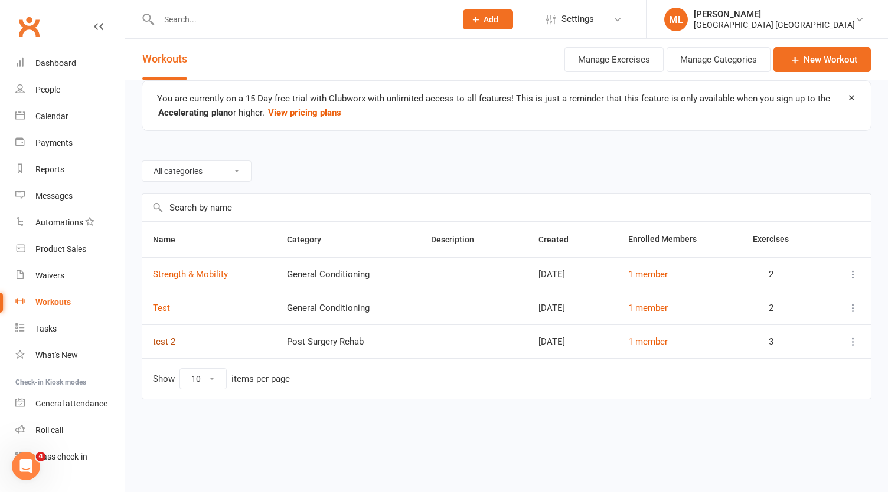
click at [164, 343] on link "test 2" at bounding box center [164, 341] width 22 height 11
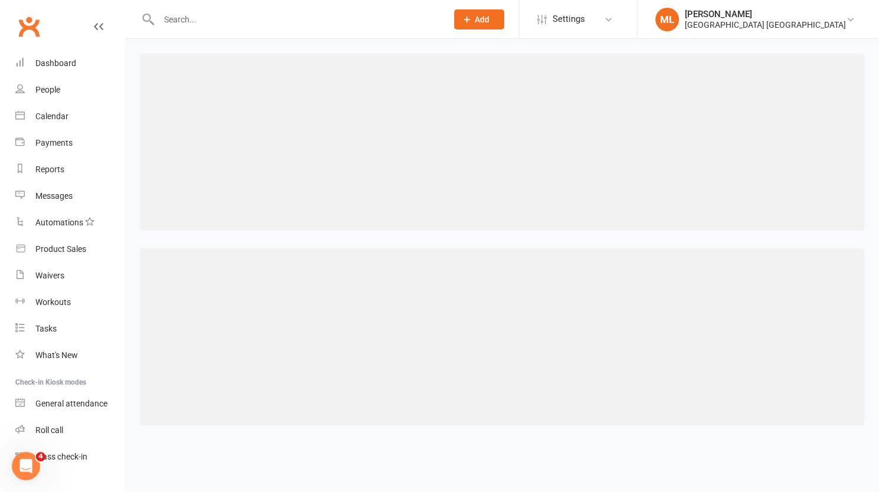
select select "493"
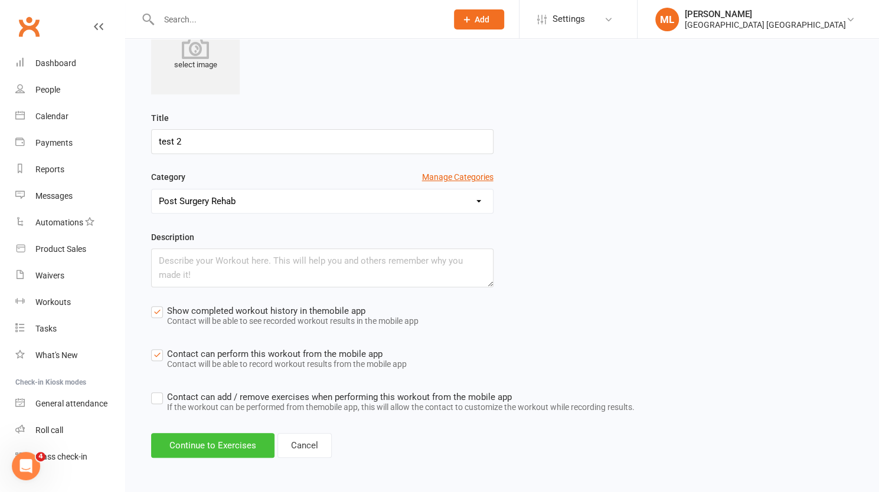
click at [214, 439] on button "Continue to Exercises" at bounding box center [212, 445] width 123 height 25
select select "Kilograms"
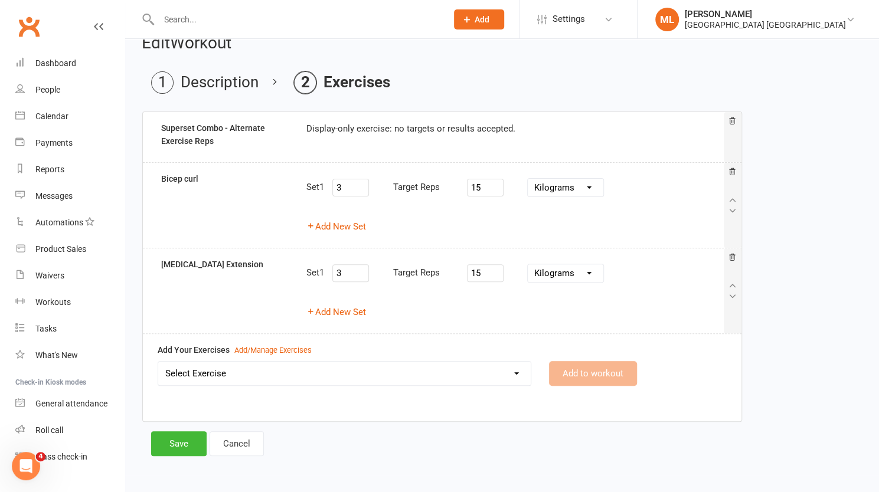
scroll to position [86, 0]
